Goal: Task Accomplishment & Management: Manage account settings

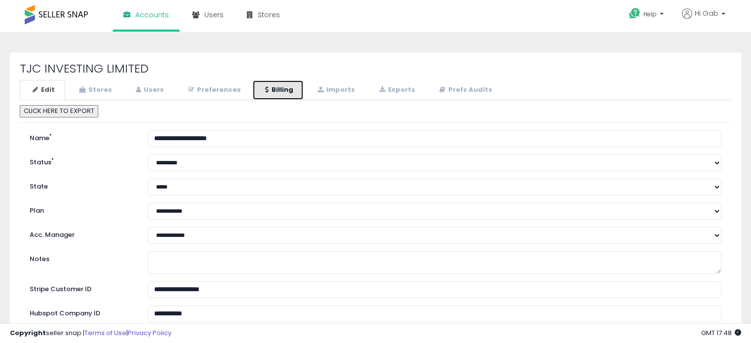
click at [282, 95] on link "Billing" at bounding box center [277, 90] width 51 height 20
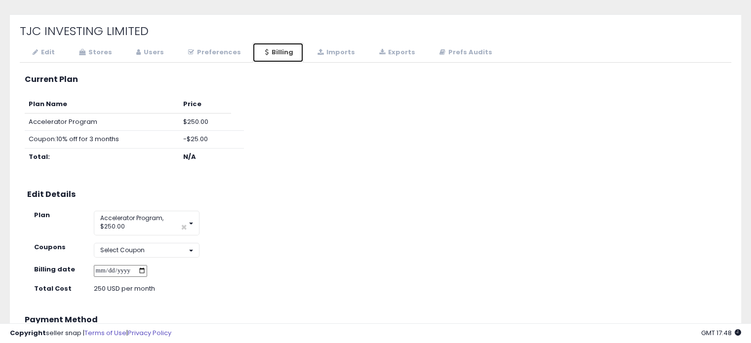
scroll to position [99, 0]
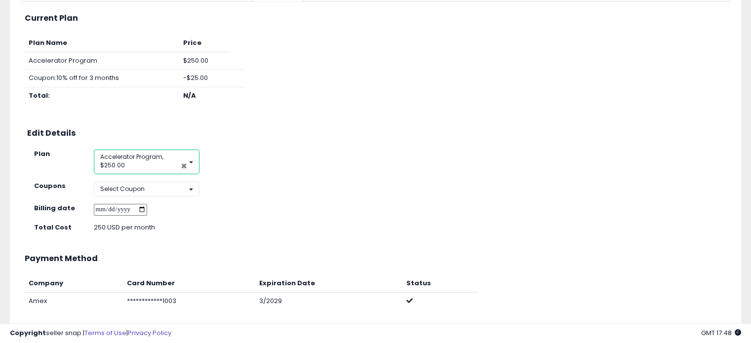
click at [182, 164] on span "×" at bounding box center [184, 166] width 6 height 10
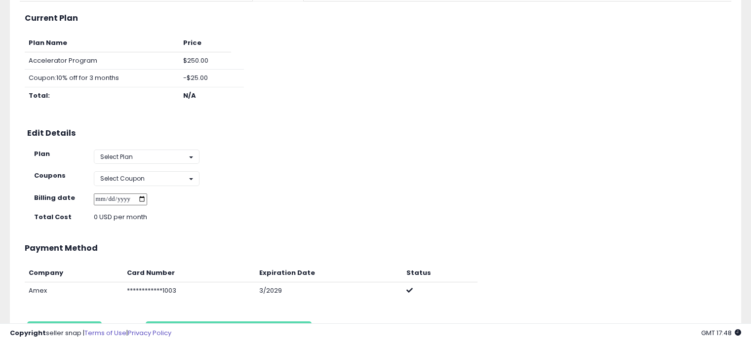
click at [181, 165] on div "**********" at bounding box center [375, 182] width 711 height 352
click at [180, 159] on button "Select Plan" at bounding box center [147, 157] width 106 height 14
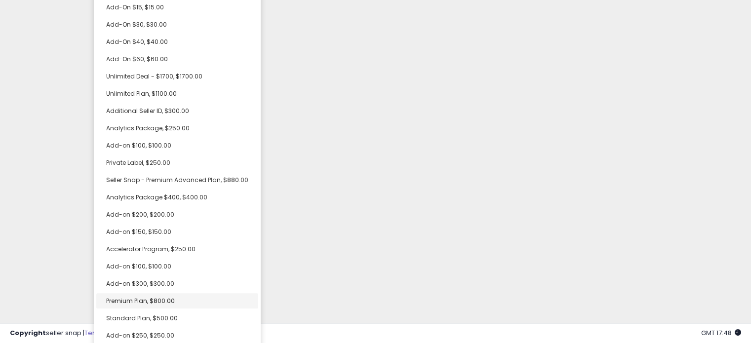
scroll to position [192, 0]
click at [170, 301] on span "Premium Plan, $800.00" at bounding box center [140, 299] width 69 height 8
click at [188, 281] on link "Add-on $300, $300.00" at bounding box center [177, 282] width 162 height 15
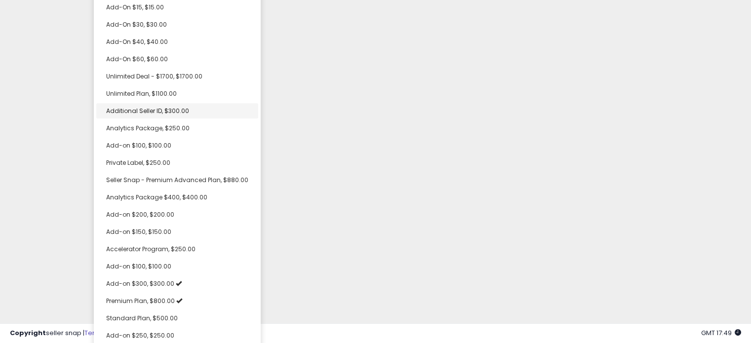
select select "**********"
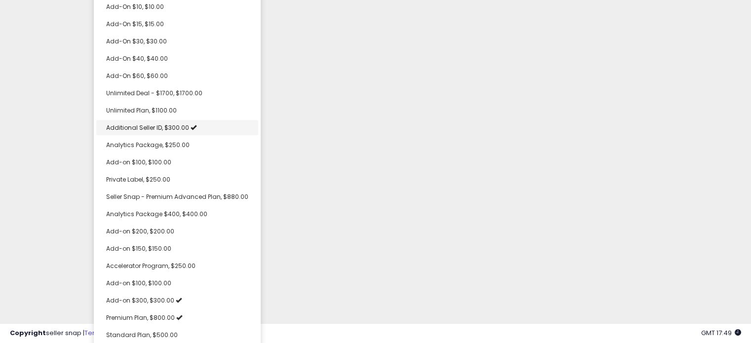
scroll to position [218, 0]
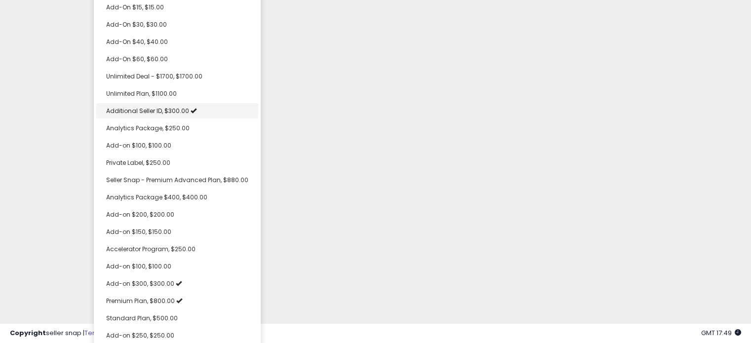
click at [195, 113] on link "Additional Seller ID, $300.00" at bounding box center [177, 110] width 162 height 15
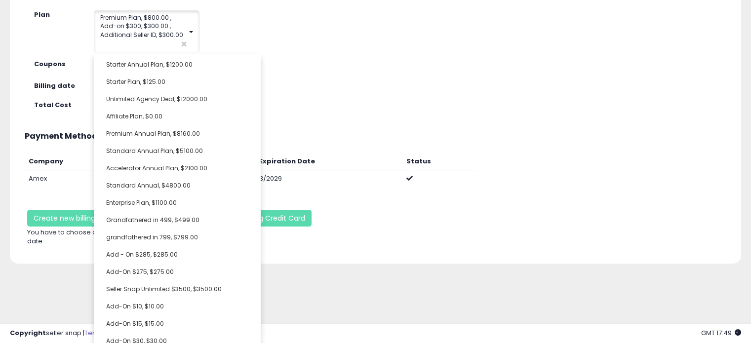
scroll to position [0, 0]
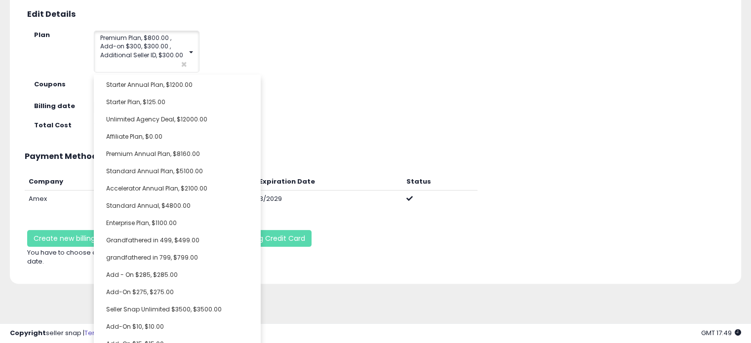
click at [278, 74] on div "Current Plan Plan Name Price Accelerator Program $250.00 Coupon: 10% off for 3 …" at bounding box center [375, 76] width 711 height 379
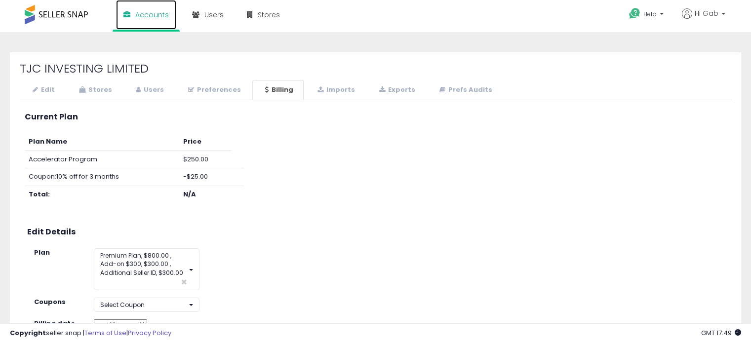
click at [136, 24] on link "Accounts" at bounding box center [146, 15] width 60 height 30
